Goal: Information Seeking & Learning: Find specific fact

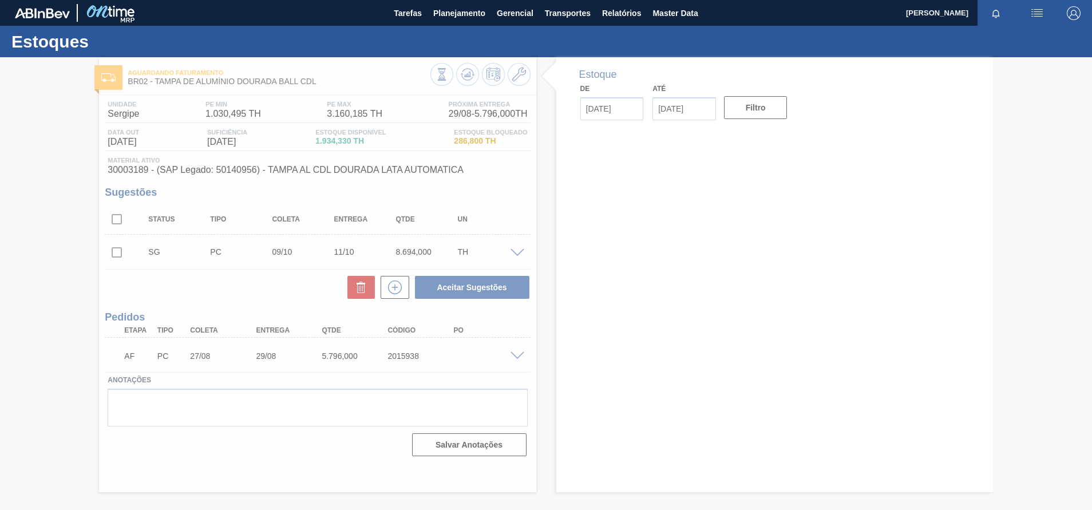
type input "[DATE]"
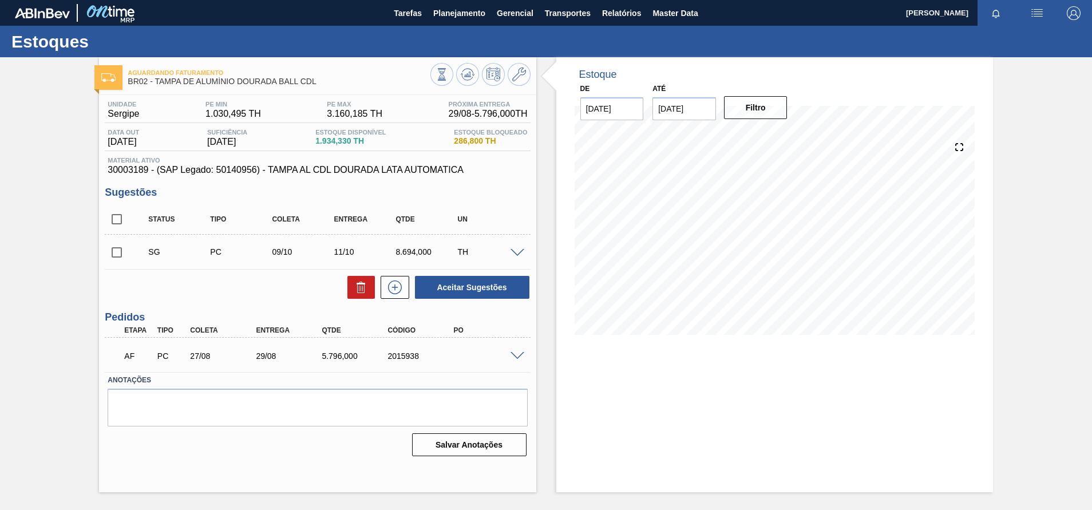
click at [458, 347] on div "AF PC 27/08 29/08 5.796,000 2015938" at bounding box center [314, 355] width 395 height 23
click at [511, 353] on span at bounding box center [518, 356] width 14 height 9
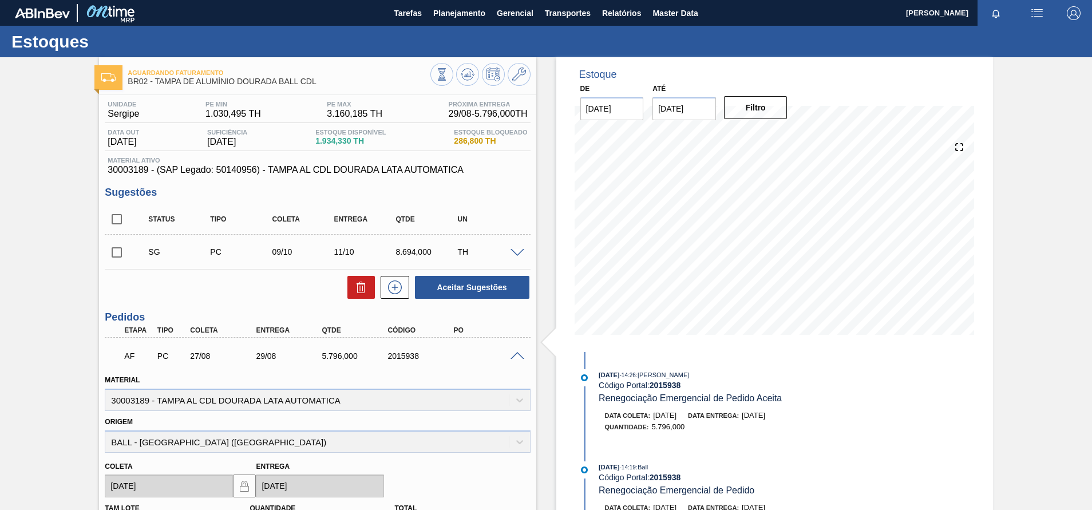
drag, startPoint x: 481, startPoint y: 163, endPoint x: 109, endPoint y: 169, distance: 371.6
click at [109, 169] on div "Material ativo 30003189 - (SAP Legado: 50140956) - TAMPA AL CDL DOURADA LATA AU…" at bounding box center [317, 166] width 425 height 18
drag, startPoint x: 485, startPoint y: 168, endPoint x: 100, endPoint y: 170, distance: 385.3
click at [100, 170] on div "Unidade Sergipe PE MIN 1.030,495 TH PE MAX 3.160,185 TH Próxima Entrega 29/08 -…" at bounding box center [317, 416] width 437 height 643
copy span "30003189 - (SAP Legado: 50140956) - TAMPA AL CDL DOURADA LATA AUTOMATICA"
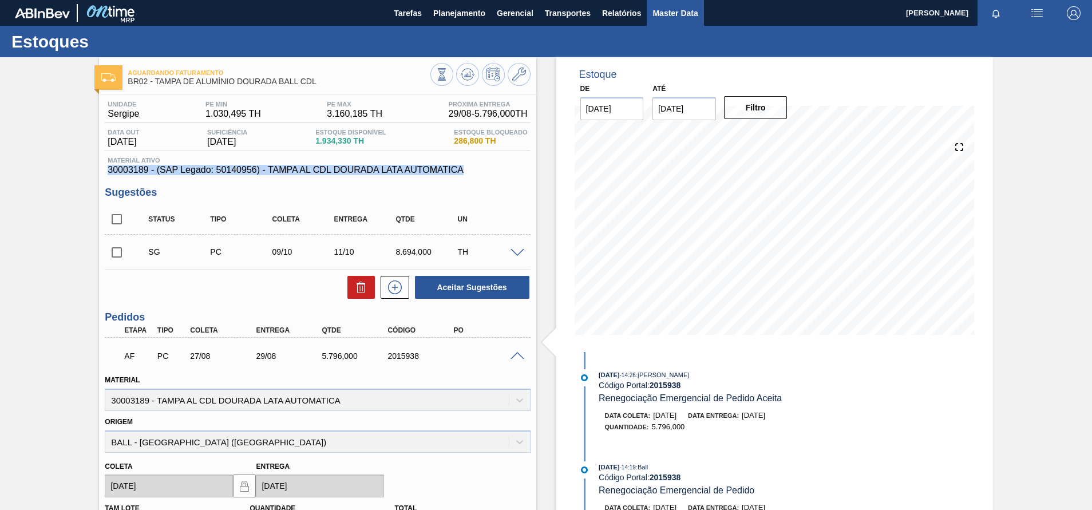
click at [681, 18] on span "Master Data" at bounding box center [675, 13] width 45 height 14
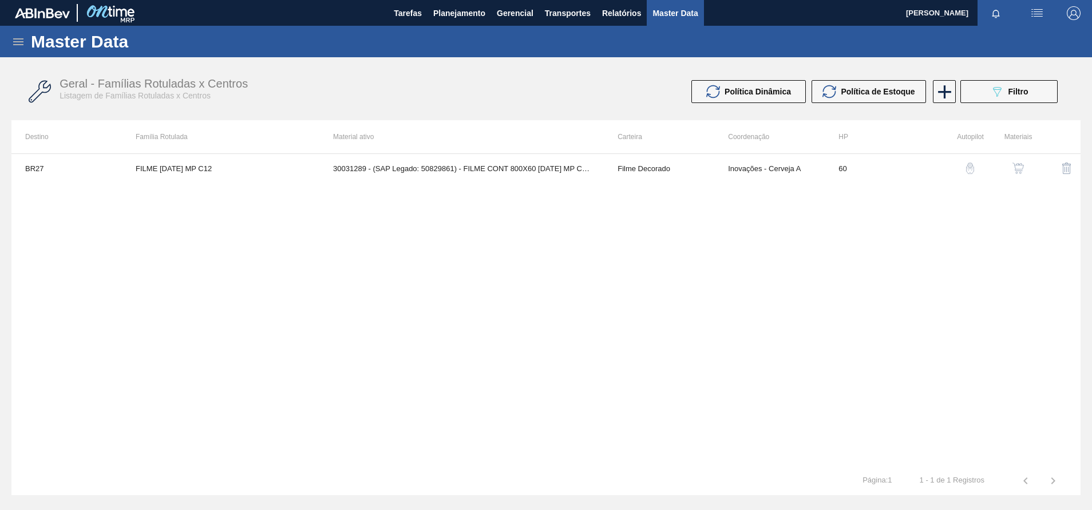
click at [10, 39] on div "Master Data" at bounding box center [546, 41] width 1092 height 31
click at [14, 40] on icon at bounding box center [18, 42] width 14 height 14
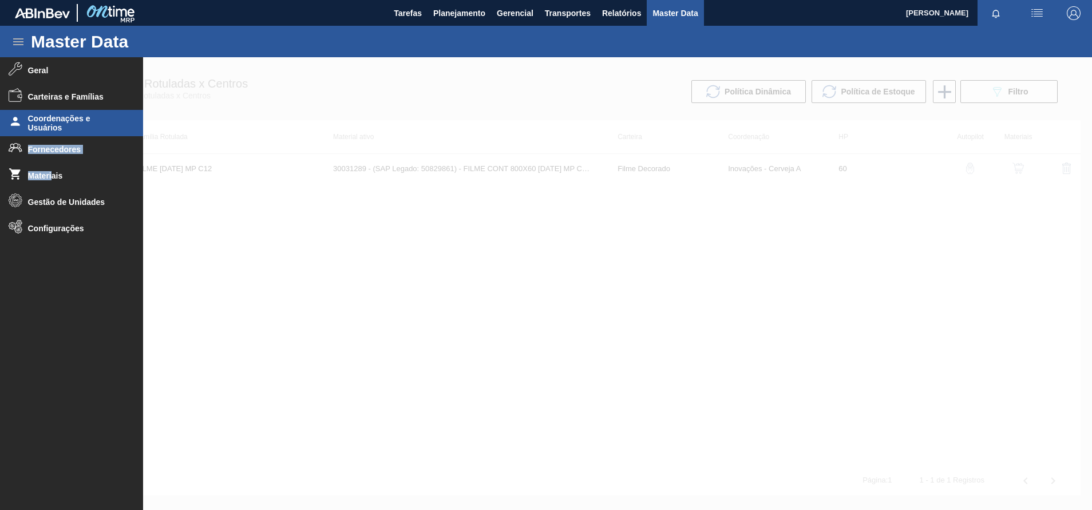
drag, startPoint x: 53, startPoint y: 173, endPoint x: 99, endPoint y: 133, distance: 61.3
click at [99, 133] on ul "Geral Carteiras e Famílias Coordenações e Usuários Fornecedores Materiais Gestã…" at bounding box center [71, 278] width 143 height 443
click at [99, 133] on li "Coordenações e Usuários" at bounding box center [71, 123] width 143 height 26
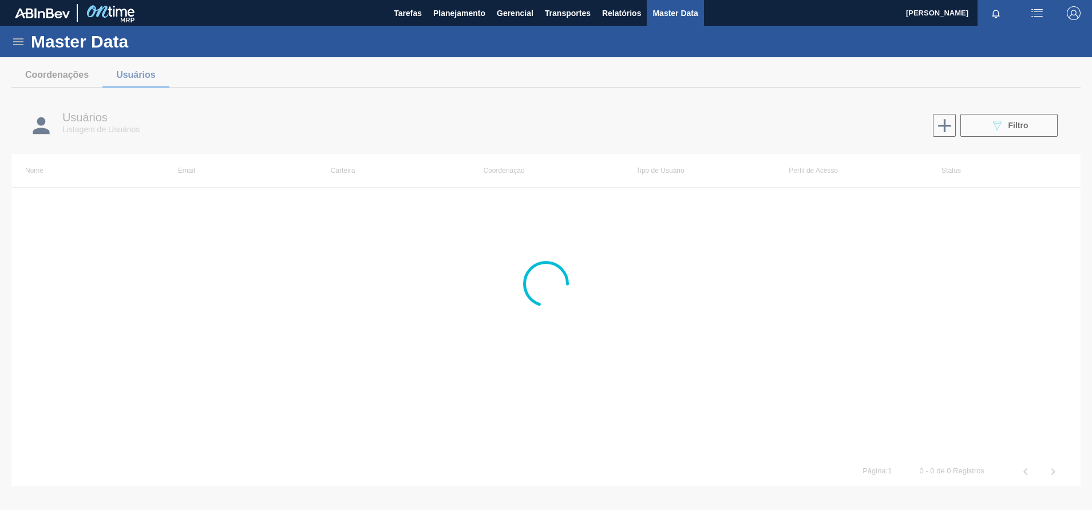
click at [19, 37] on icon at bounding box center [18, 42] width 14 height 14
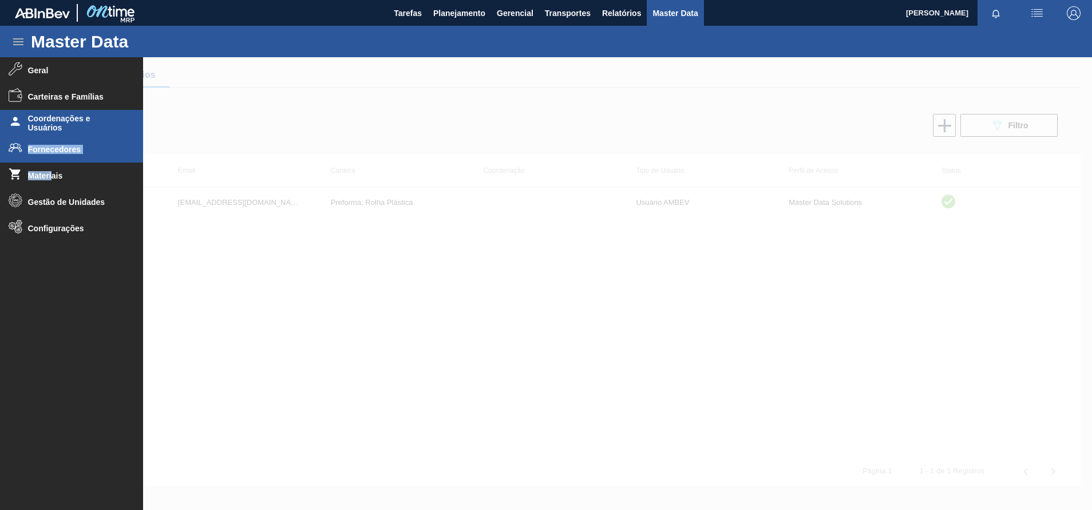
click at [53, 151] on span "Fornecedores" at bounding box center [75, 149] width 94 height 9
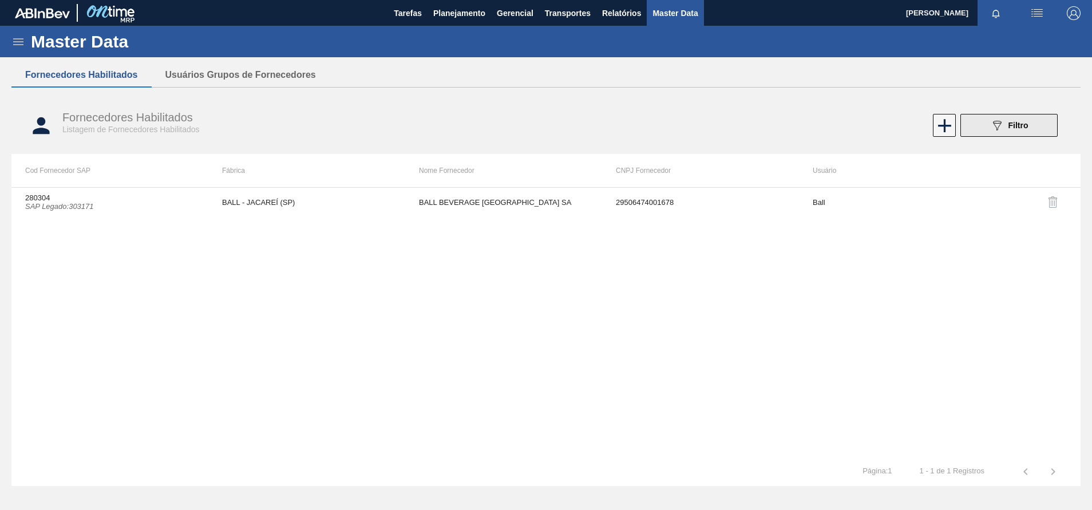
click at [1000, 129] on icon "089F7B8B-B2A5-4AFE-B5C0-19BA573D28AC" at bounding box center [997, 126] width 14 height 14
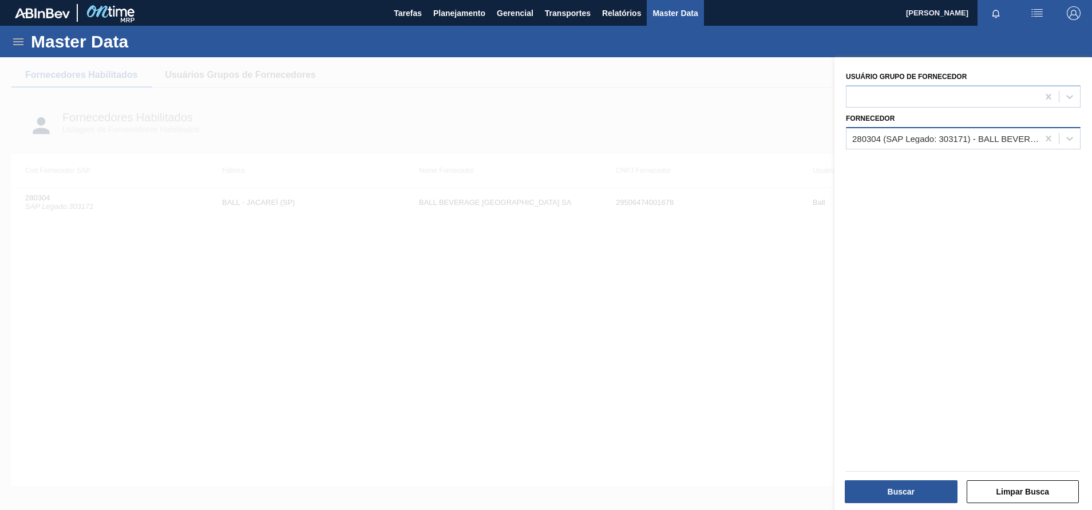
click at [891, 138] on div "280304 (SAP Legado: 303171) - BALL BEVERAGE [GEOGRAPHIC_DATA] SA" at bounding box center [945, 138] width 187 height 10
type input "dohler"
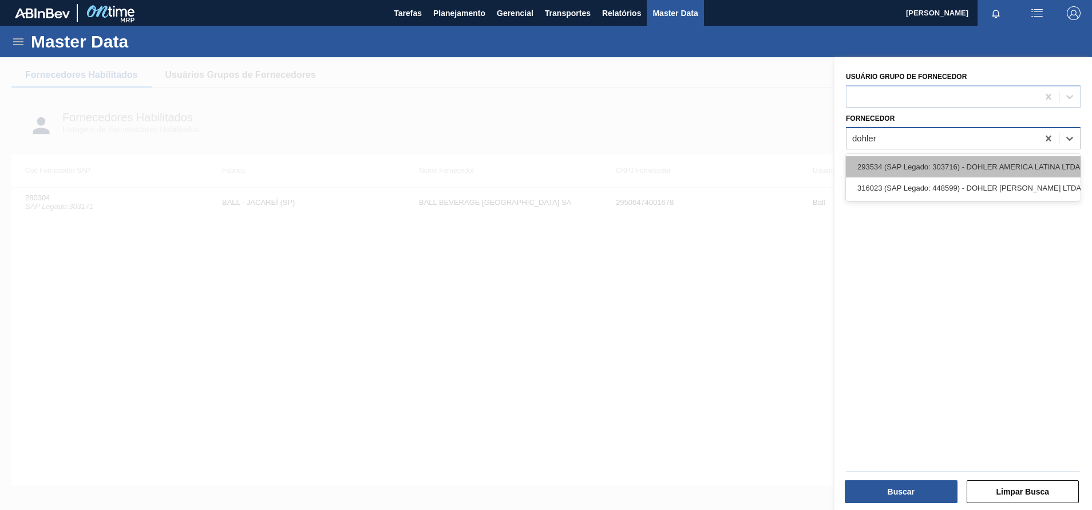
click at [897, 160] on div "293534 (SAP Legado: 303716) - DOHLER AMERICA LATINA LTDA" at bounding box center [963, 166] width 235 height 21
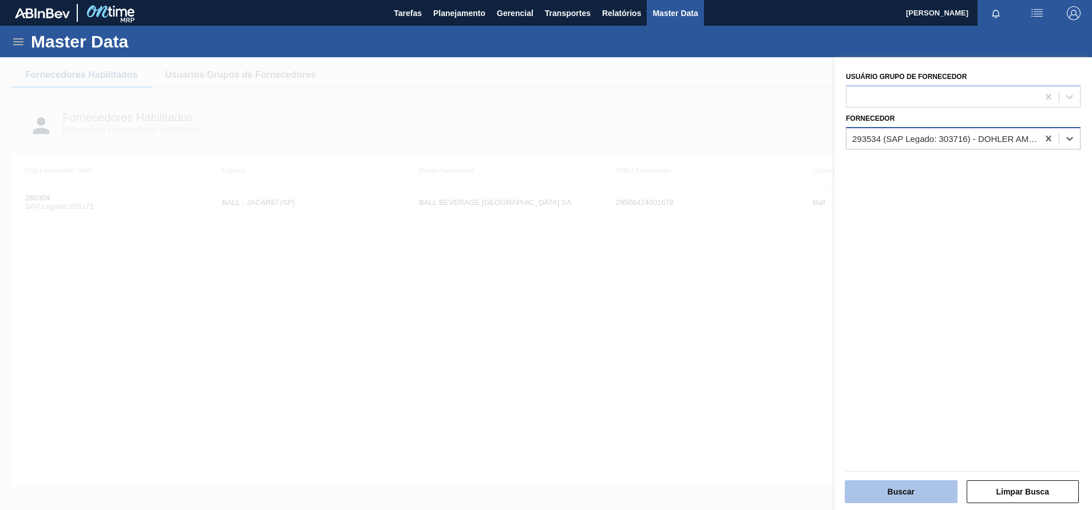
click at [879, 488] on button "Buscar" at bounding box center [901, 491] width 113 height 23
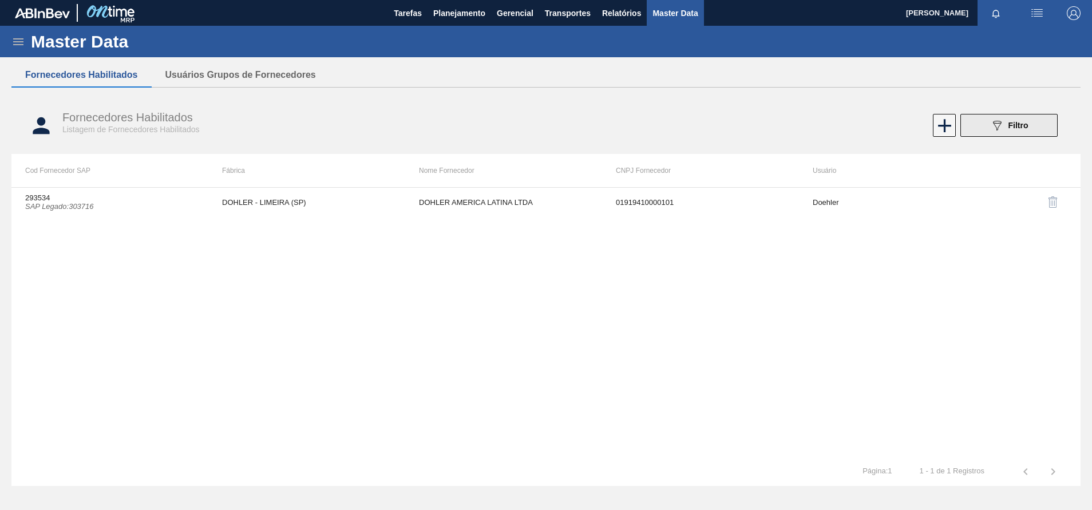
click at [984, 125] on button "089F7B8B-B2A5-4AFE-B5C0-19BA573D28AC Filtro" at bounding box center [1009, 125] width 97 height 23
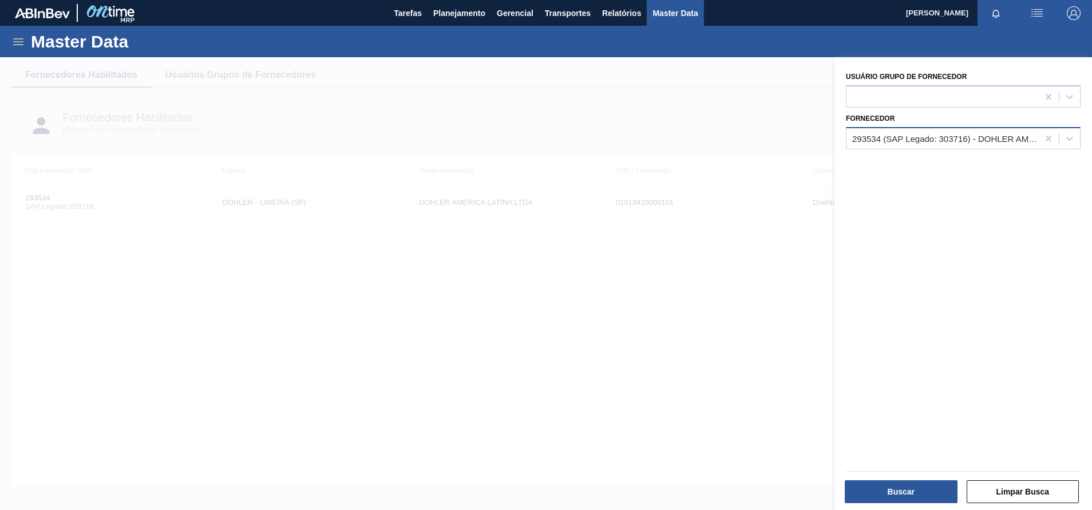
click at [954, 128] on div "293534 (SAP Legado: 303716) - DOHLER AMERICA LATINA LTDA" at bounding box center [963, 138] width 235 height 22
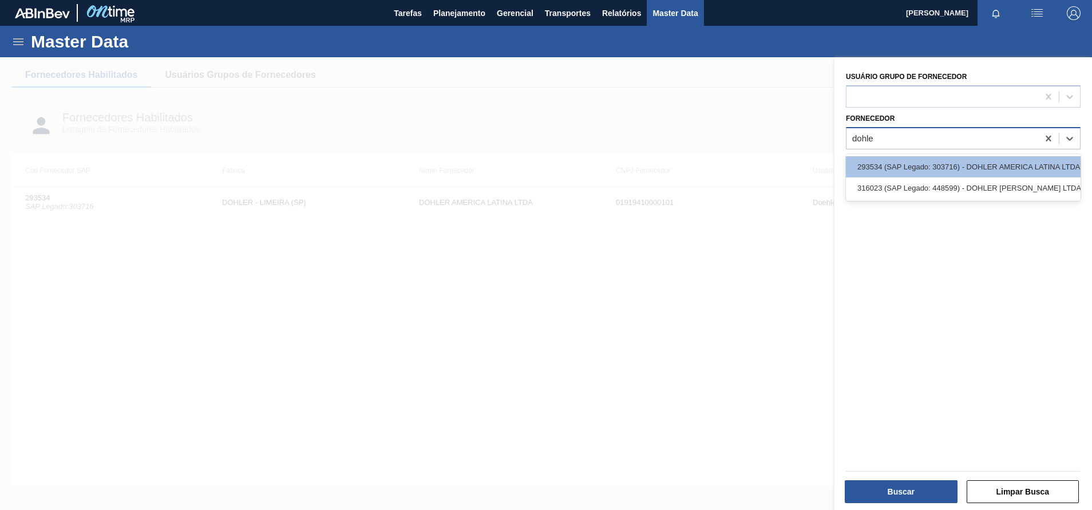
type input "dohler"
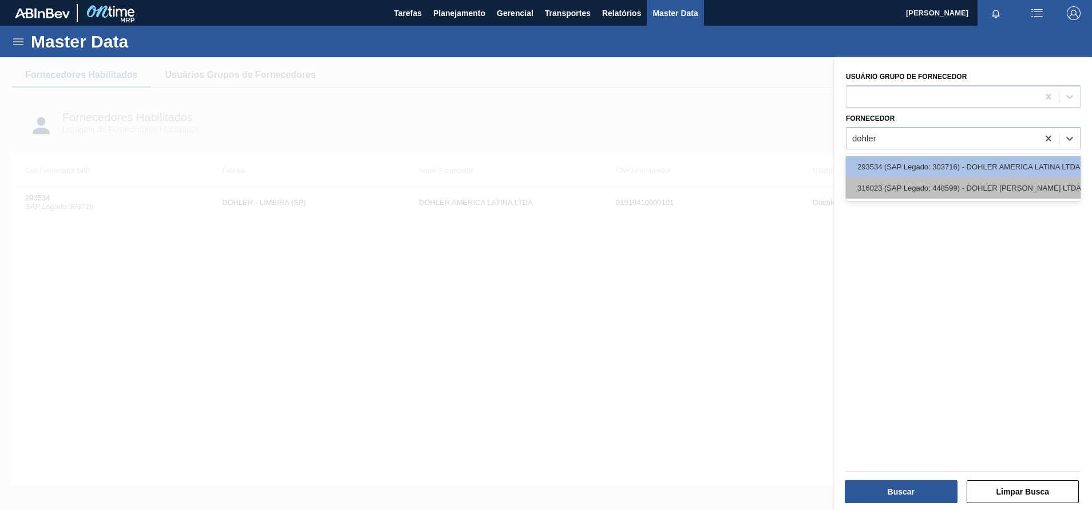
click at [943, 183] on div "316023 (SAP Legado: 448599) - DOHLER [PERSON_NAME] LTDA--" at bounding box center [963, 187] width 235 height 21
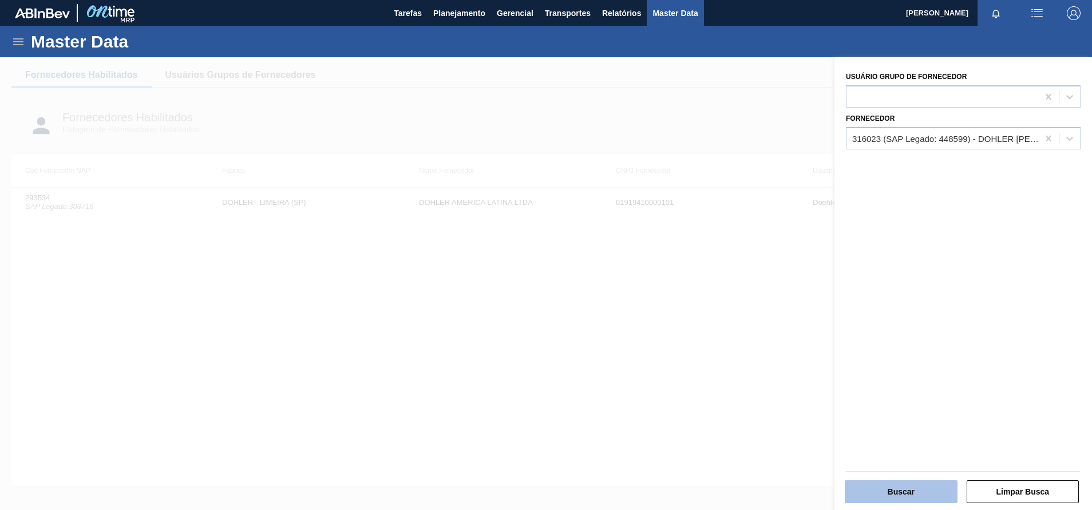
click at [876, 481] on button "Buscar" at bounding box center [901, 491] width 113 height 23
